Goal: Task Accomplishment & Management: Manage account settings

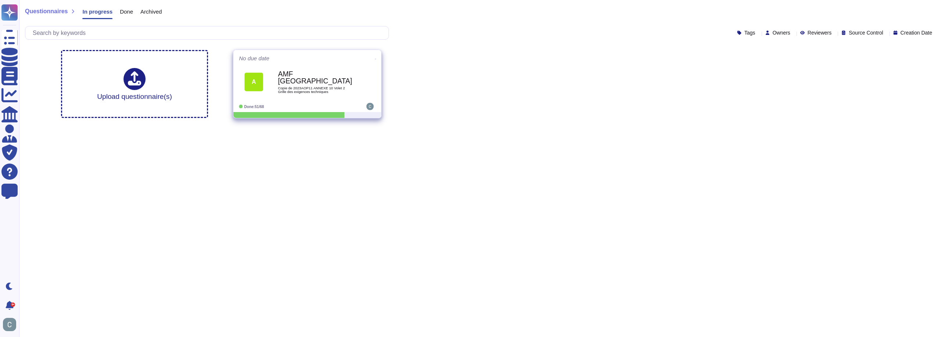
click at [374, 62] on span at bounding box center [375, 58] width 3 height 8
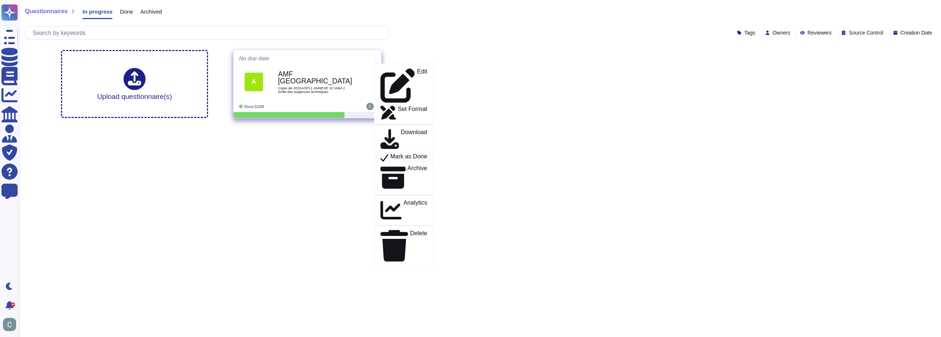
click at [391, 153] on p "Mark as Done" at bounding box center [409, 157] width 37 height 9
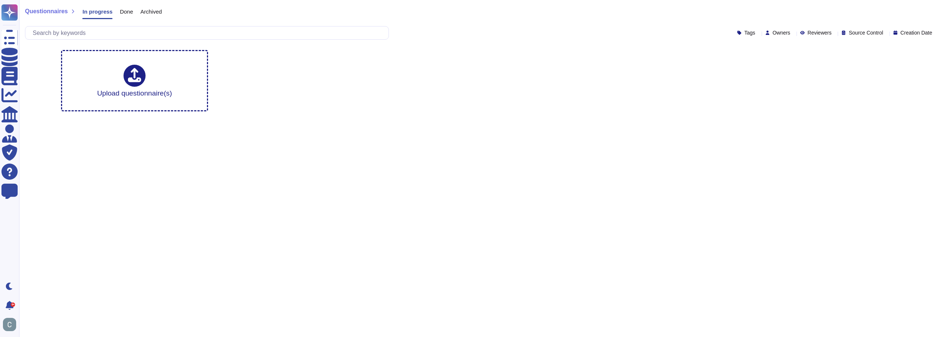
drag, startPoint x: 132, startPoint y: 9, endPoint x: 124, endPoint y: 16, distance: 10.7
click at [133, 10] on div "Archived" at bounding box center [147, 13] width 29 height 15
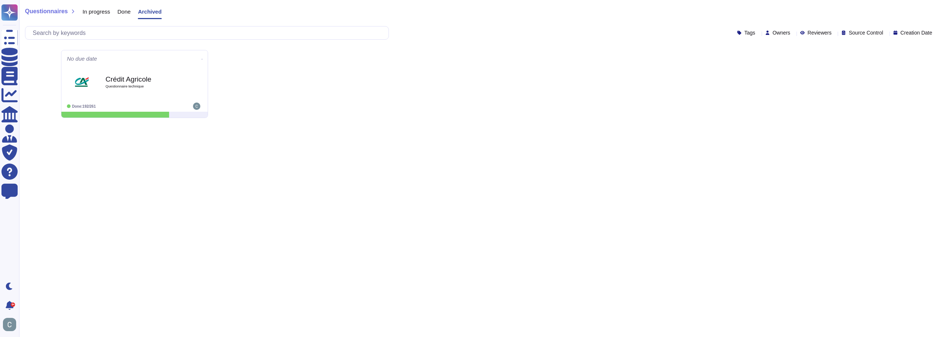
click at [121, 11] on span "Done" at bounding box center [124, 12] width 13 height 6
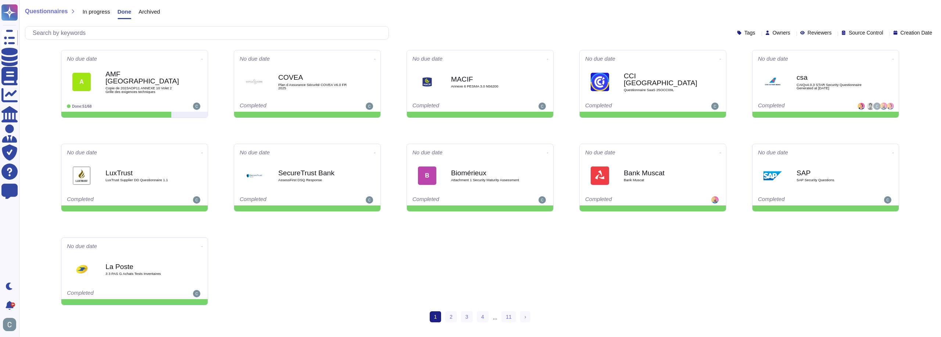
click at [95, 11] on span "In progress" at bounding box center [96, 12] width 28 height 6
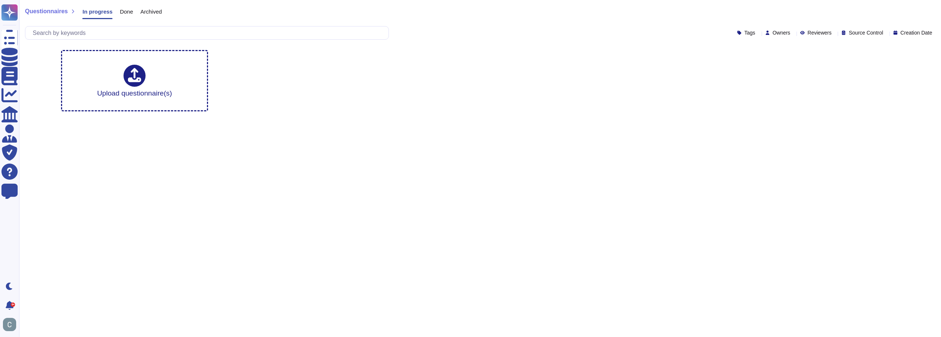
click at [128, 9] on span "Done" at bounding box center [126, 12] width 13 height 6
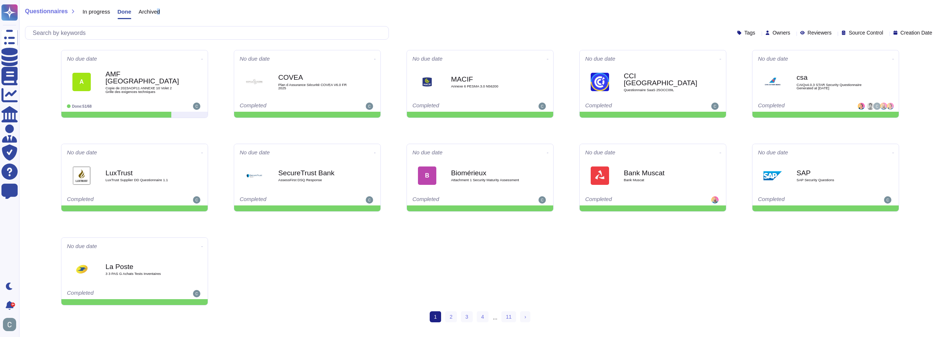
click at [158, 12] on span "Archived" at bounding box center [149, 12] width 21 height 6
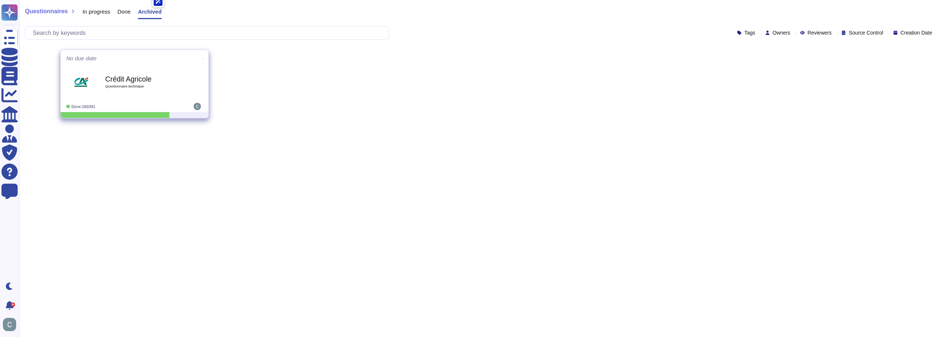
click at [202, 58] on icon at bounding box center [202, 59] width 1 height 2
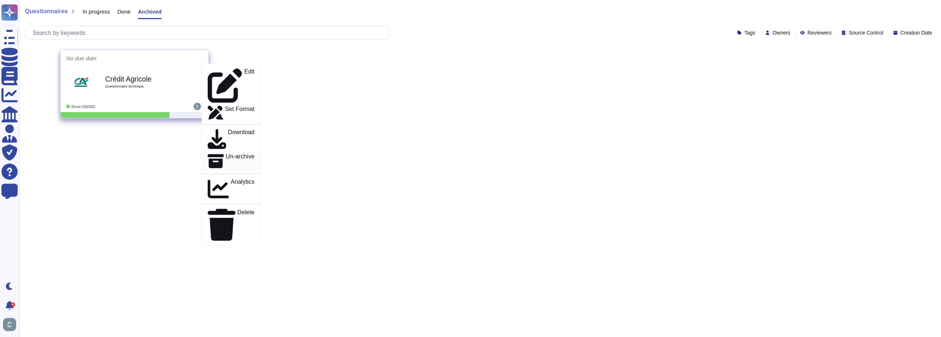
click at [238, 153] on p "Un-archive" at bounding box center [240, 161] width 29 height 16
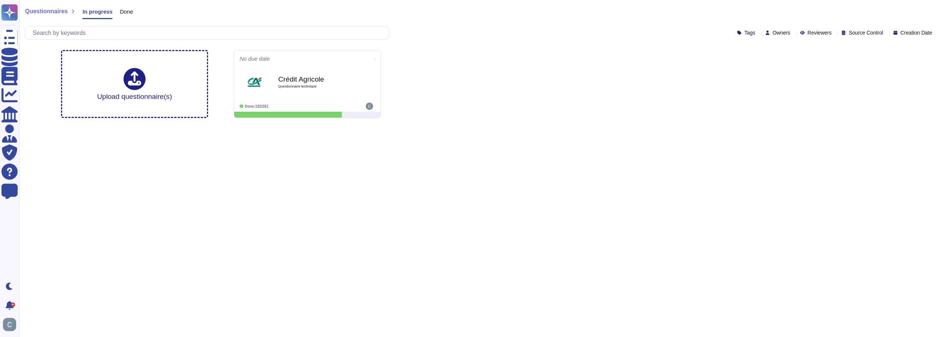
click at [125, 9] on span "Done" at bounding box center [126, 12] width 13 height 6
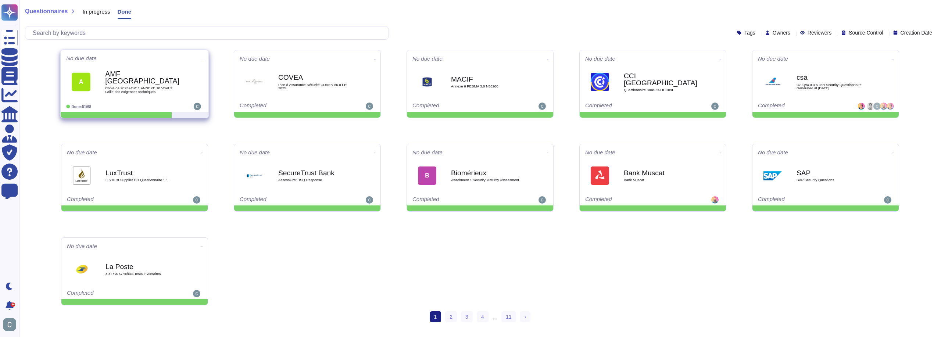
click at [202, 58] on icon at bounding box center [202, 59] width 1 height 2
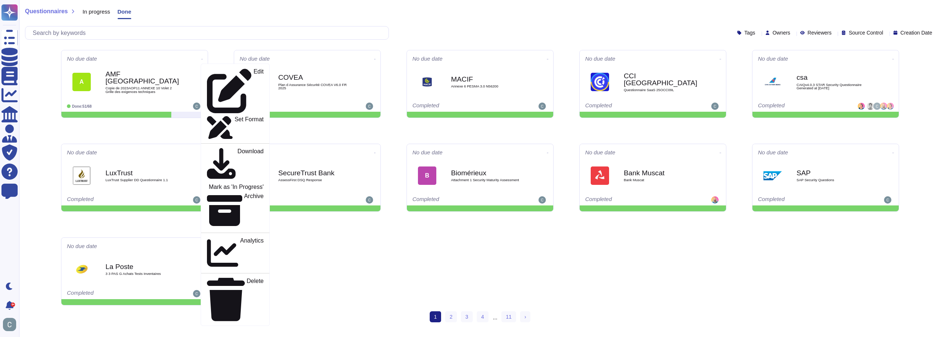
click at [214, 49] on div "No due date Edit Set Format Download Mark as 'In Progress' Archive Analytics De…" at bounding box center [480, 177] width 850 height 267
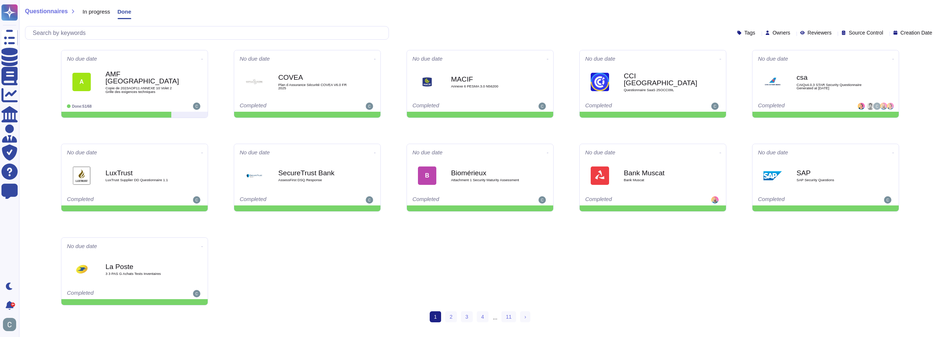
click at [102, 18] on div "In progress" at bounding box center [92, 13] width 35 height 15
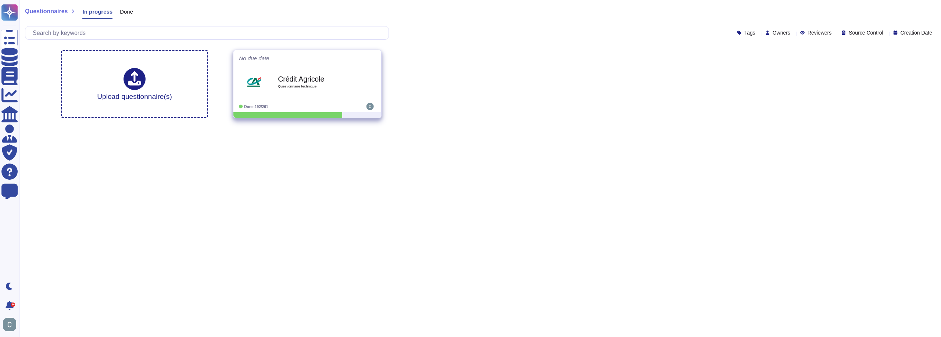
click at [375, 59] on icon at bounding box center [375, 59] width 1 height 2
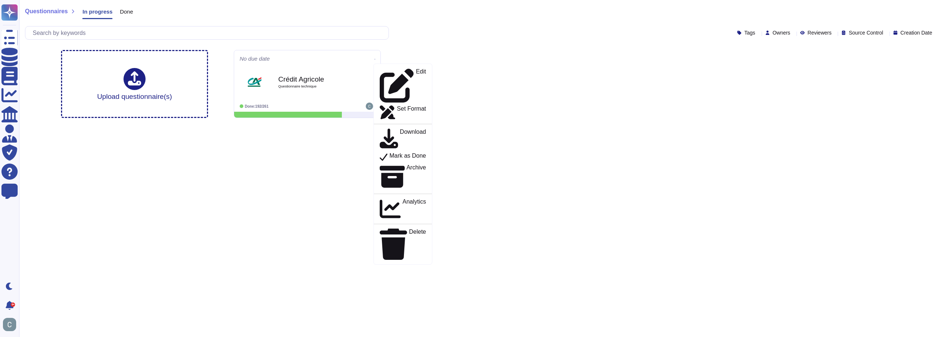
click at [476, 92] on div "Upload questionnaire(s) No due date Edit Set Format Download Mark as Done Archi…" at bounding box center [480, 84] width 850 height 80
